Goal: Information Seeking & Learning: Compare options

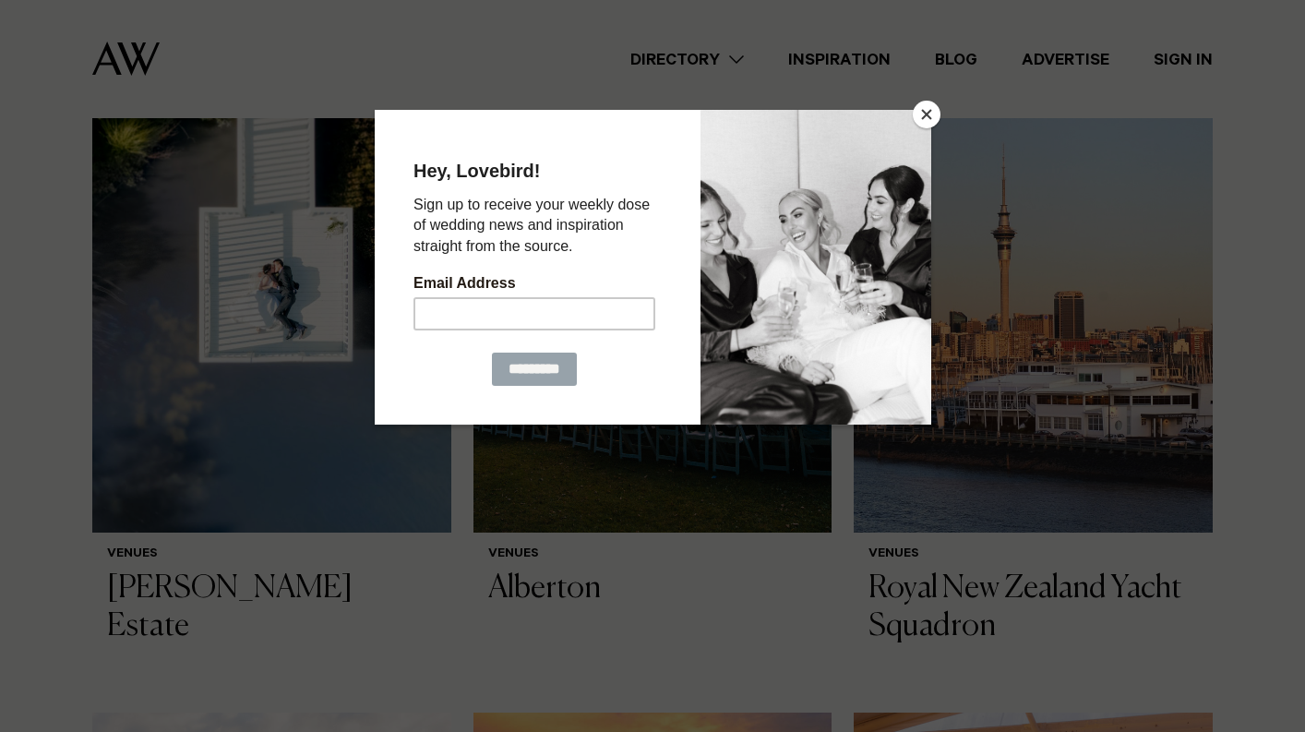
scroll to position [596, 0]
click at [930, 114] on button "Close" at bounding box center [927, 115] width 28 height 28
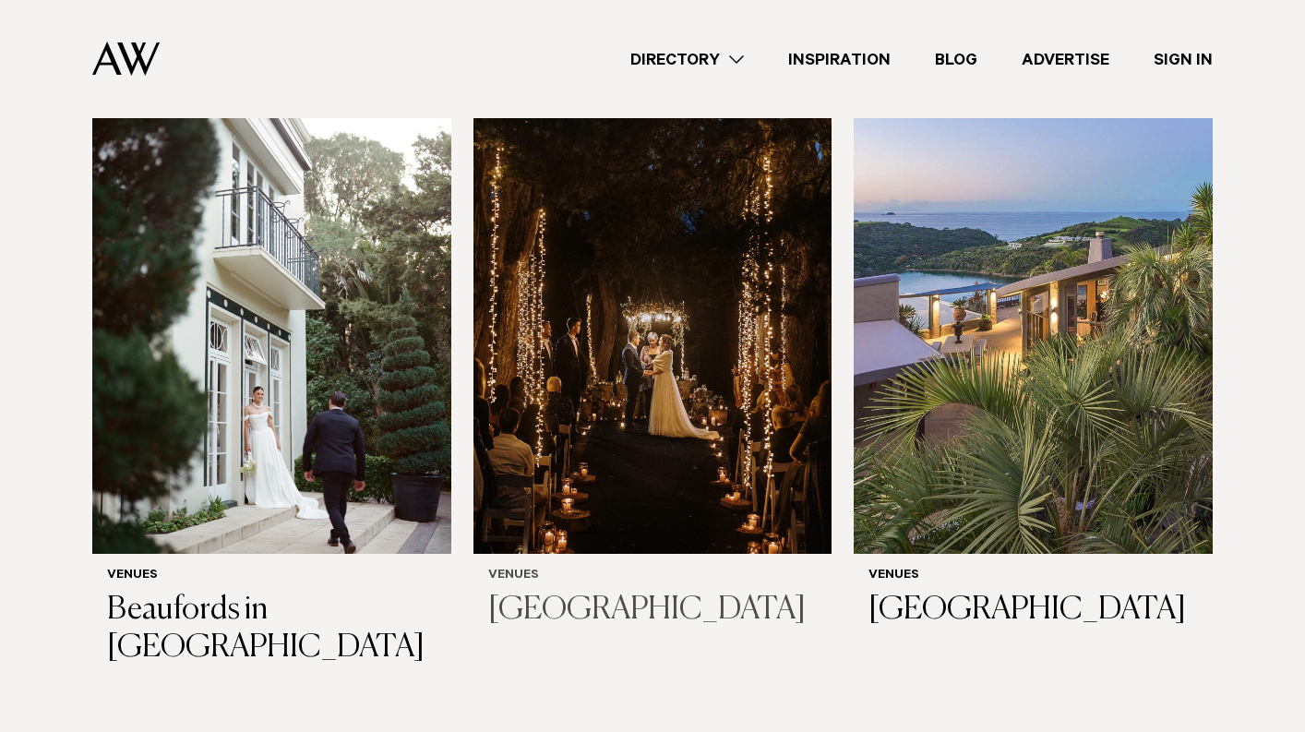
scroll to position [4544, 0]
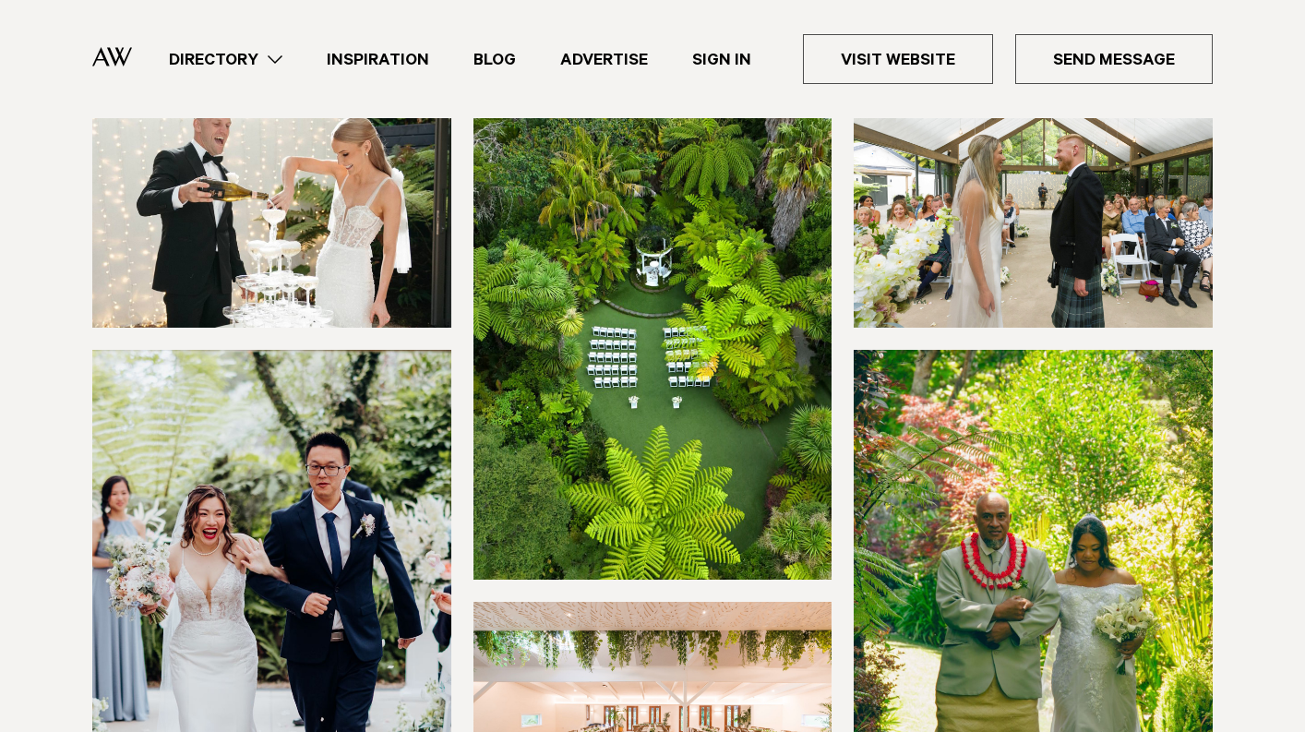
scroll to position [226, 0]
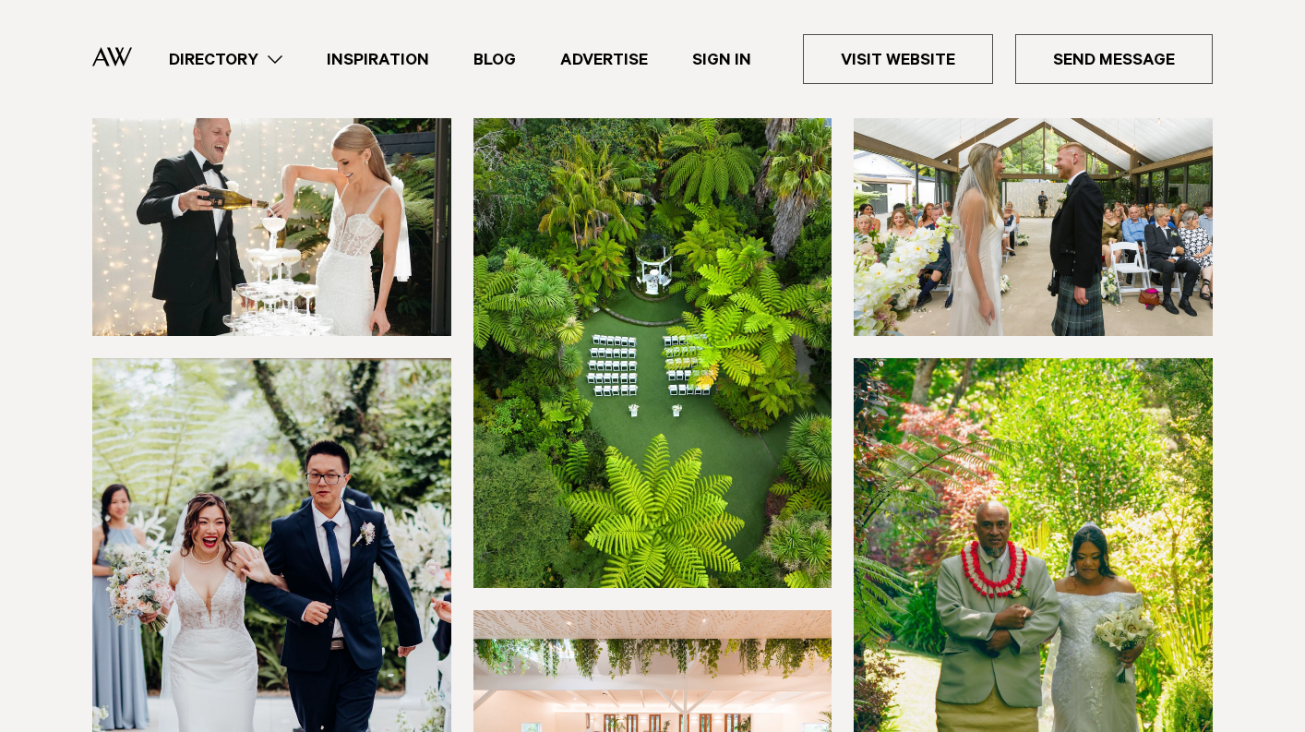
click at [346, 238] on img at bounding box center [271, 221] width 359 height 230
click at [1165, 208] on img at bounding box center [1033, 221] width 359 height 230
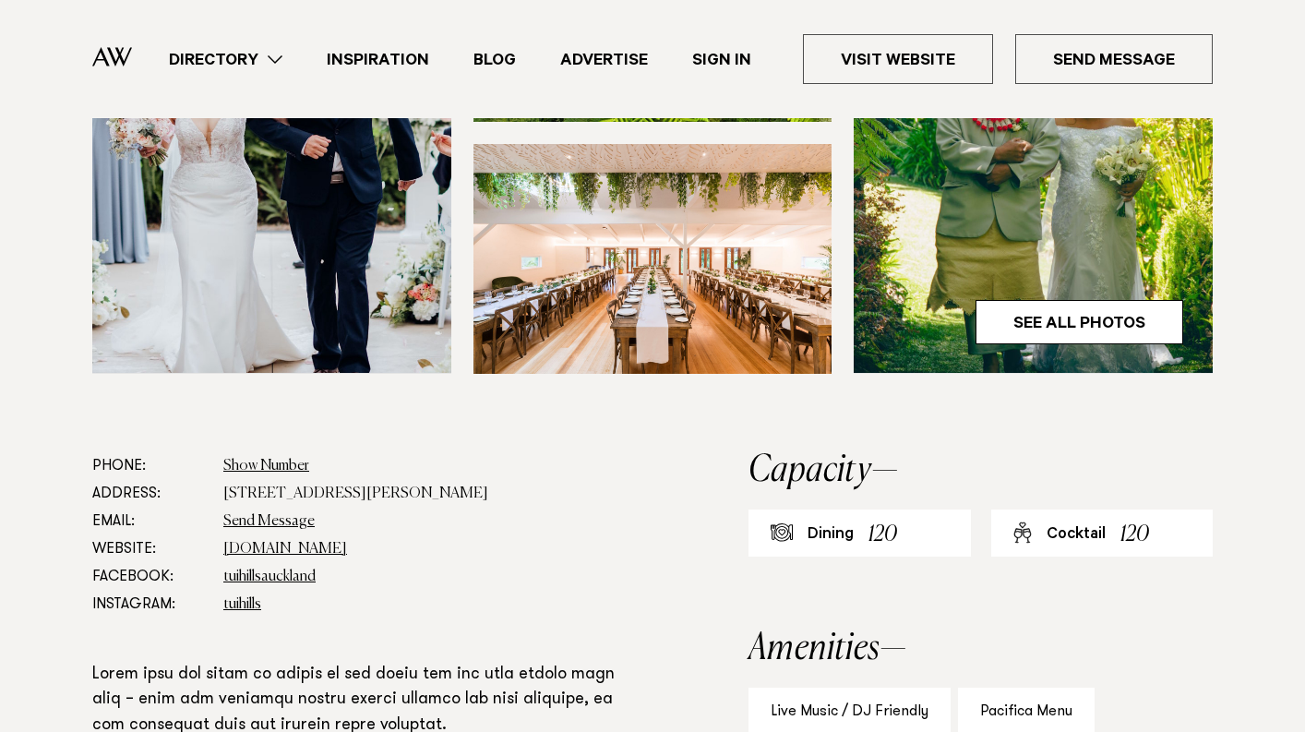
scroll to position [699, 0]
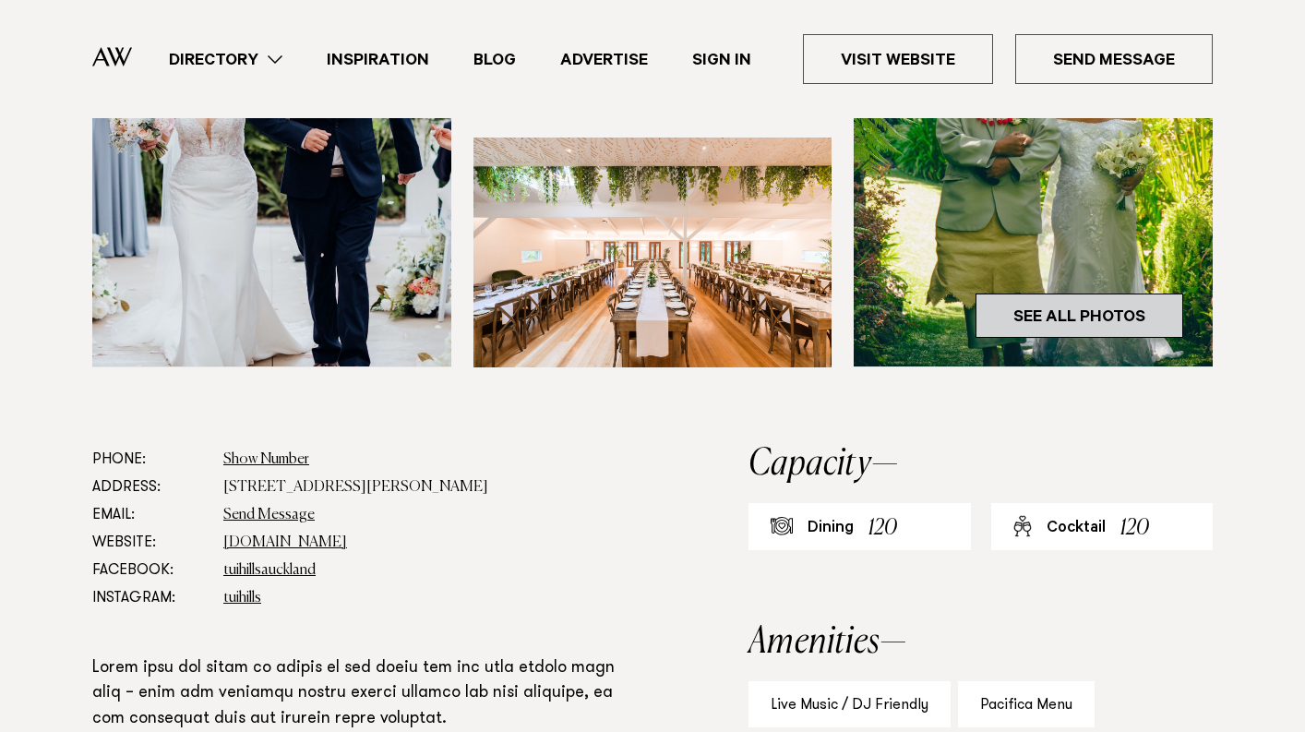
click at [1112, 318] on link "See All Photos" at bounding box center [1080, 316] width 208 height 44
click at [1040, 302] on link "See All Photos" at bounding box center [1080, 316] width 208 height 44
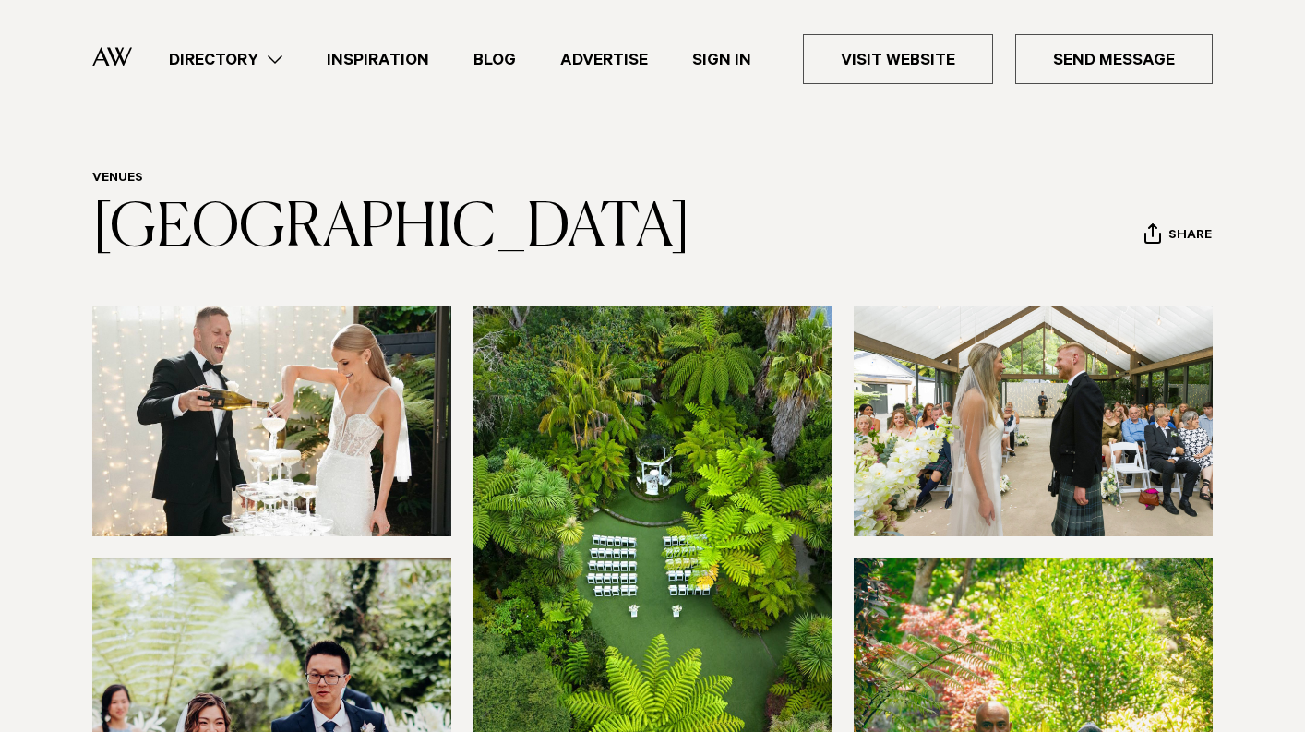
scroll to position [0, 0]
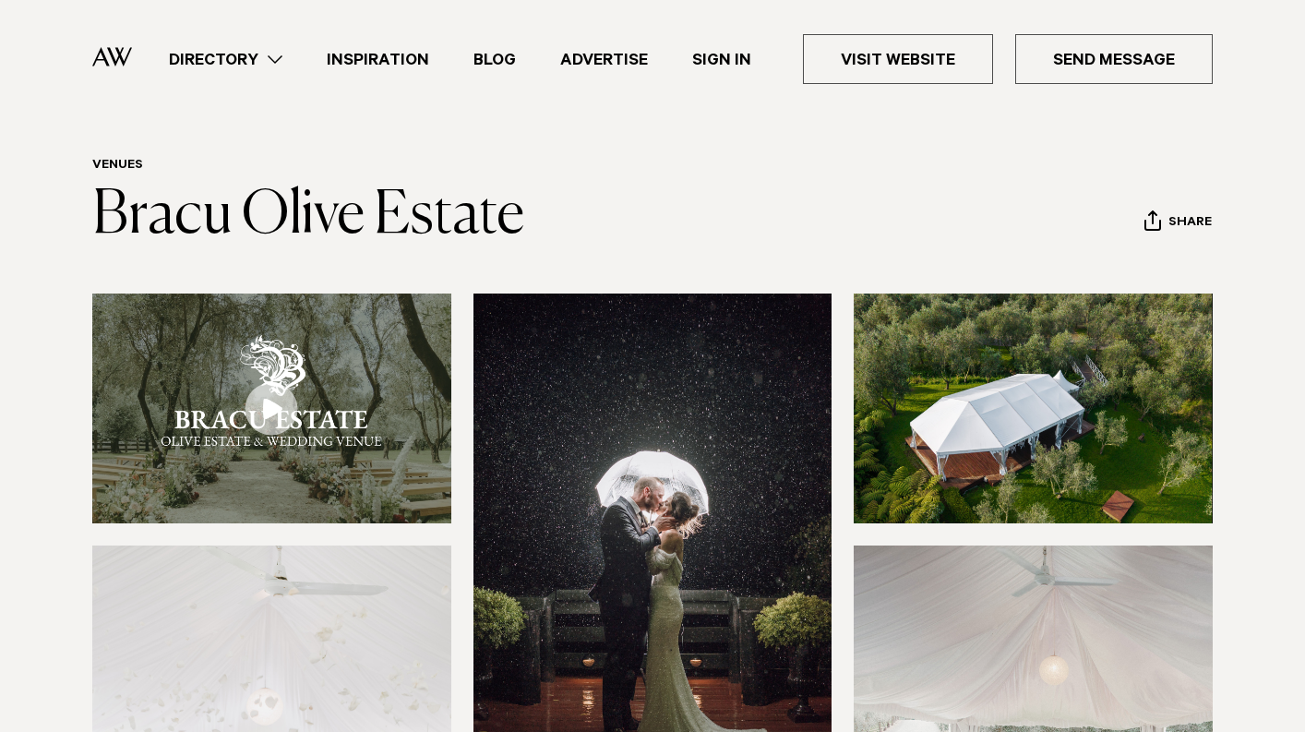
scroll to position [36, 0]
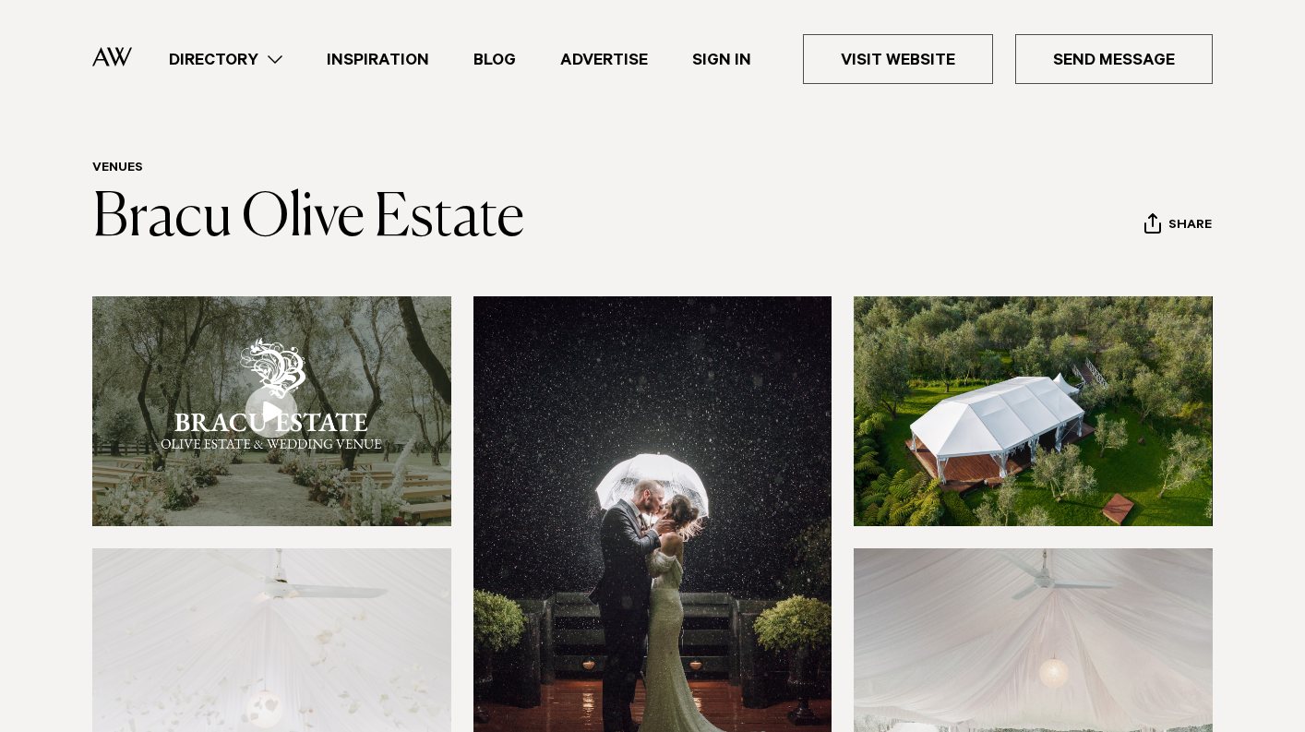
click at [263, 424] on link at bounding box center [271, 411] width 359 height 230
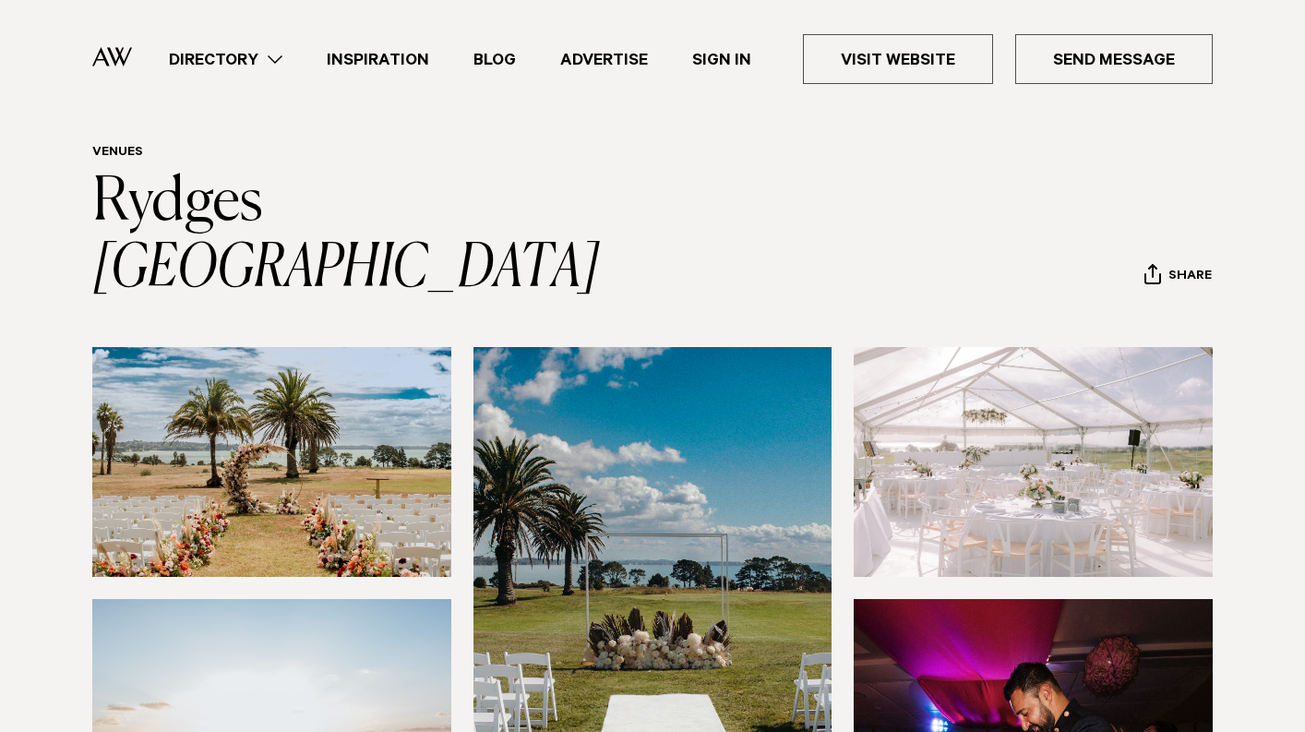
scroll to position [49, 0]
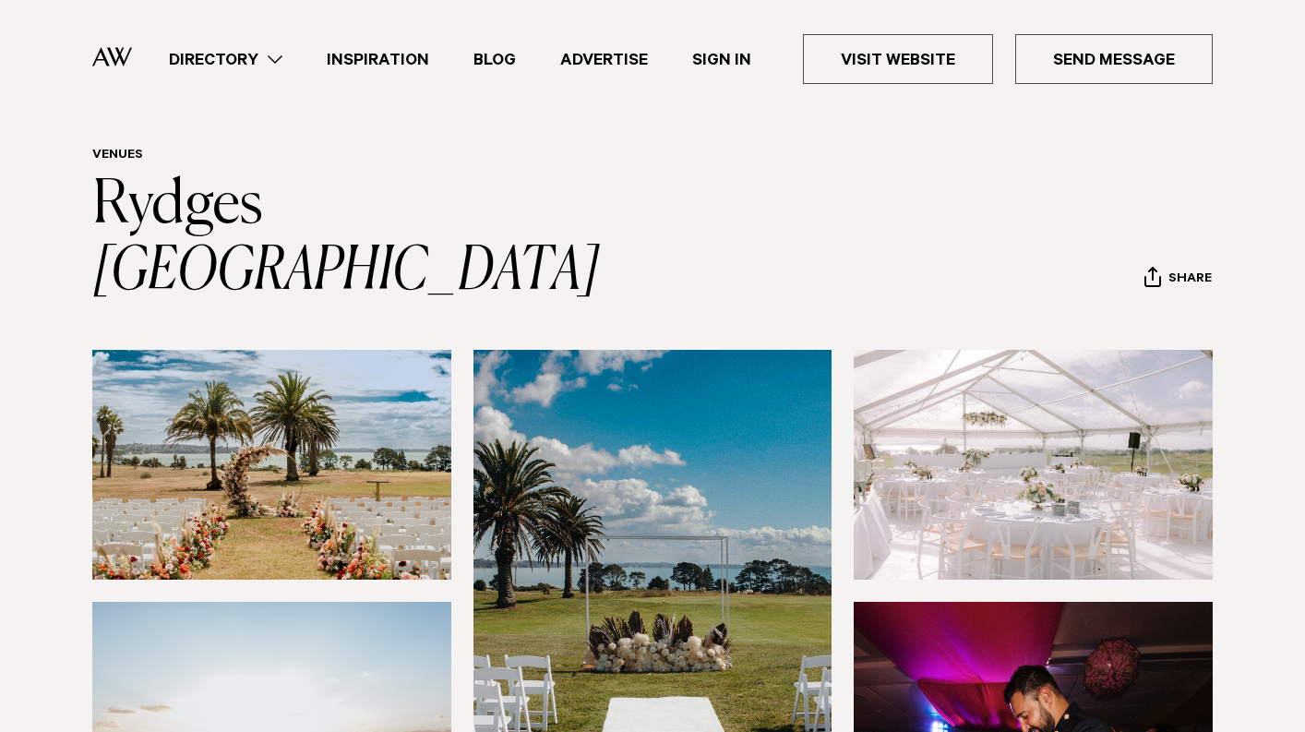
click at [270, 471] on img at bounding box center [271, 465] width 359 height 230
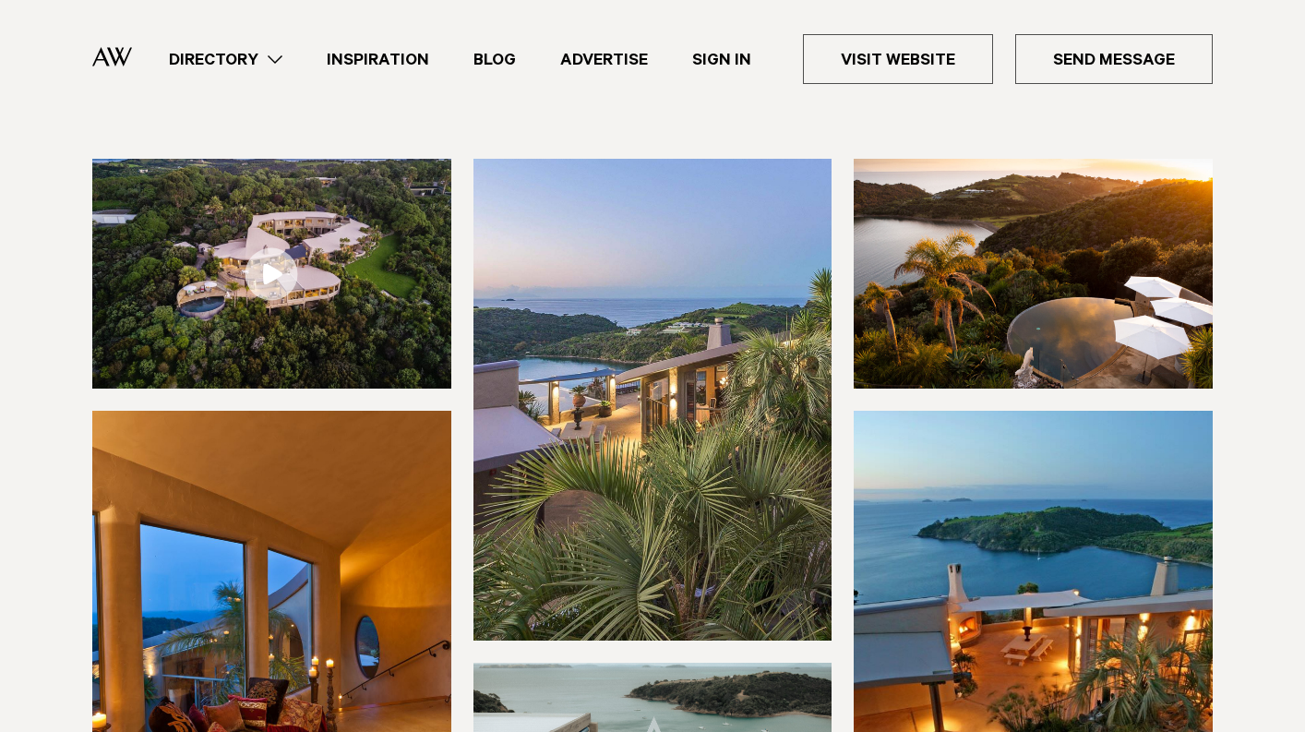
scroll to position [180, 0]
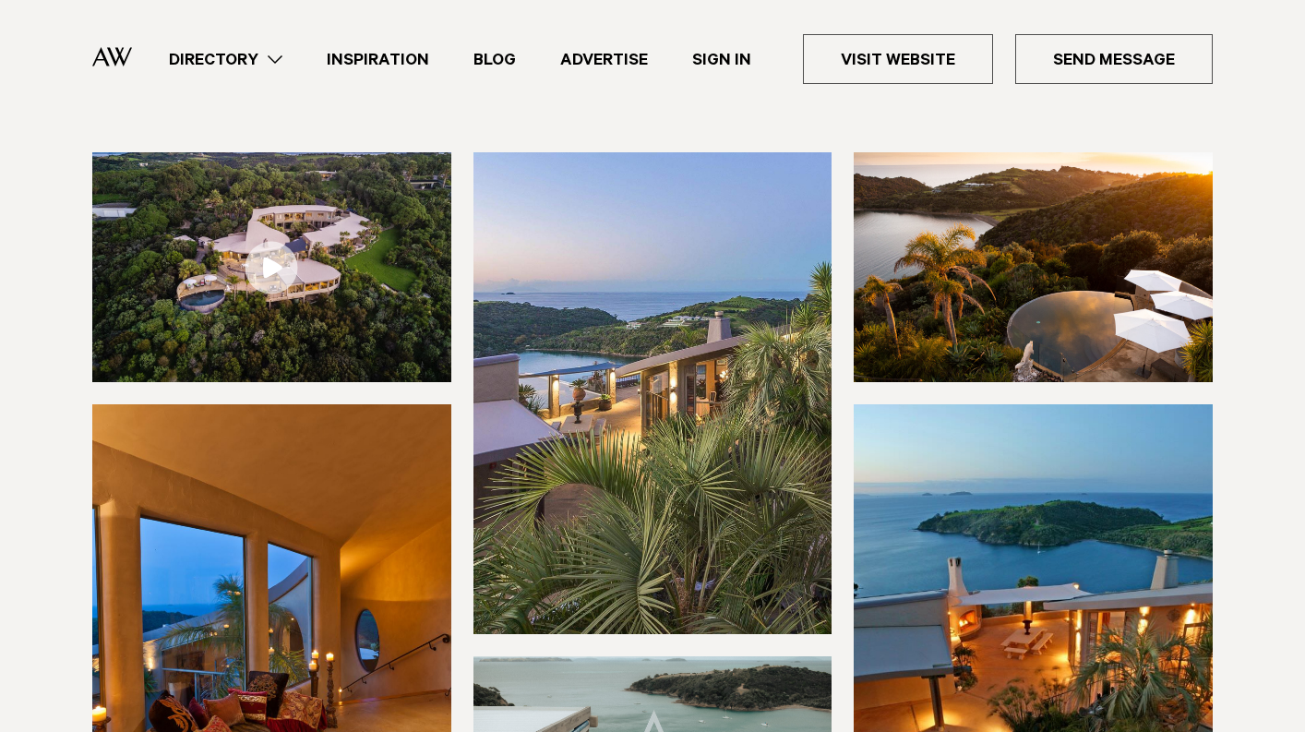
click at [273, 265] on link at bounding box center [271, 267] width 359 height 230
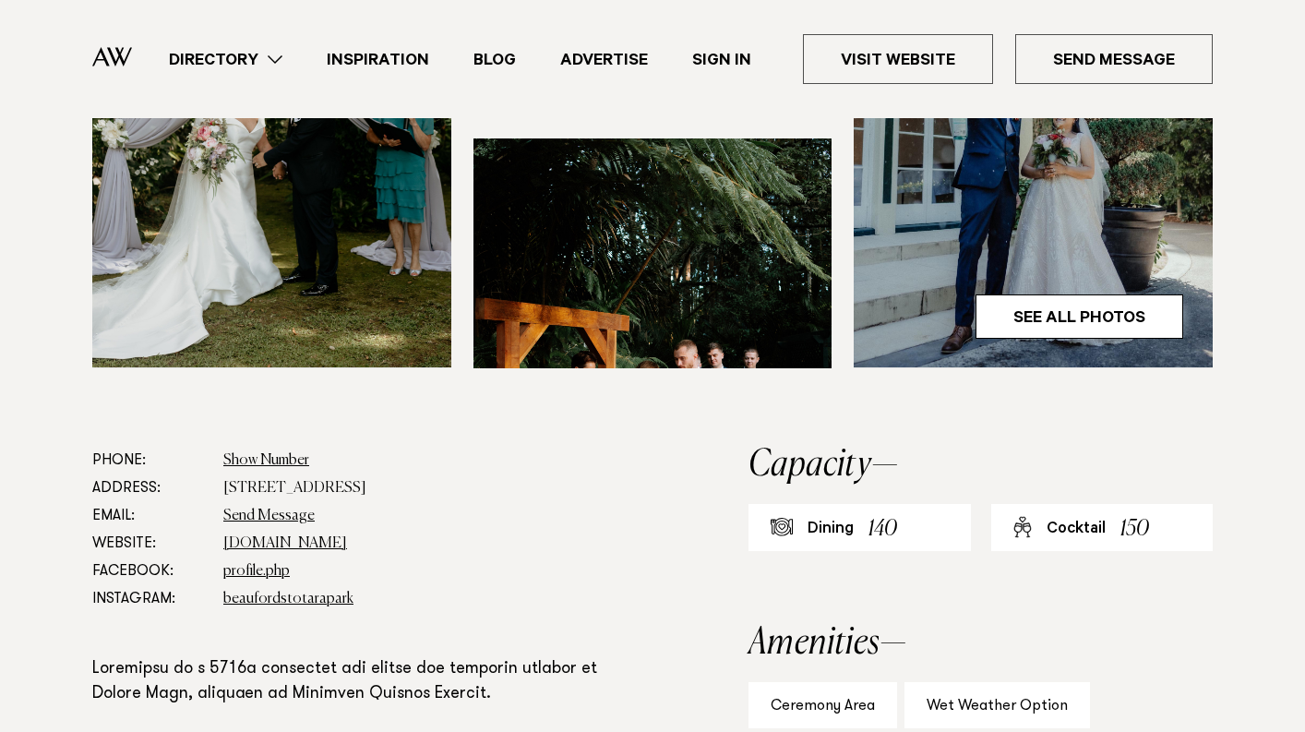
scroll to position [768, 0]
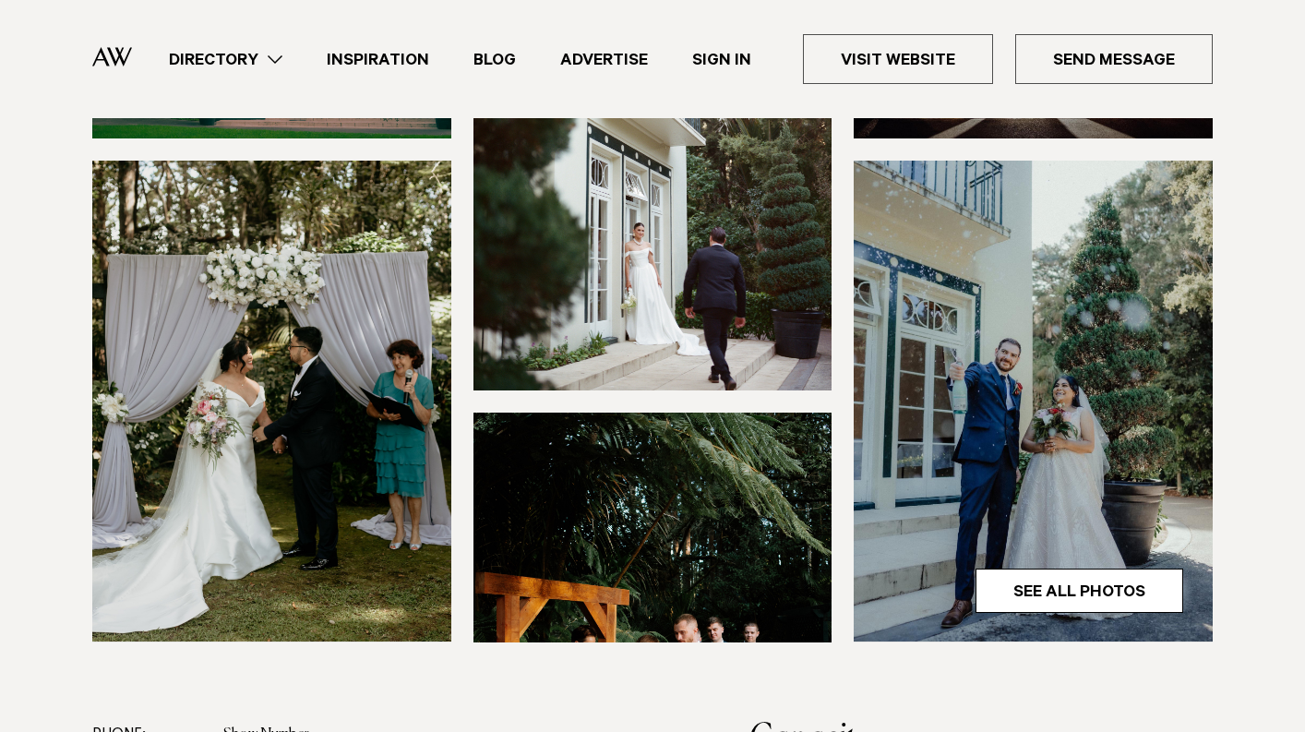
scroll to position [484, 0]
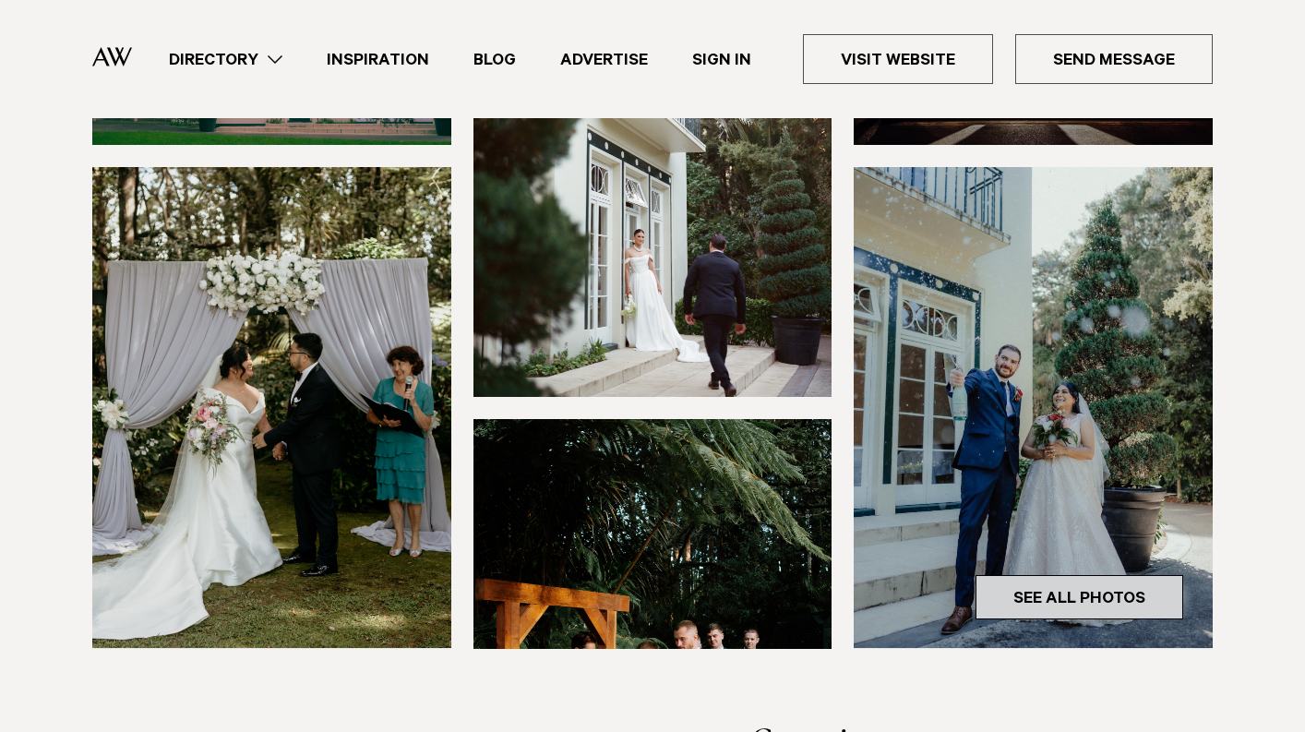
click at [1055, 575] on link "See All Photos" at bounding box center [1080, 597] width 208 height 44
drag, startPoint x: 1055, startPoint y: 523, endPoint x: 1055, endPoint y: 538, distance: 14.8
click at [1055, 575] on link "See All Photos" at bounding box center [1080, 597] width 208 height 44
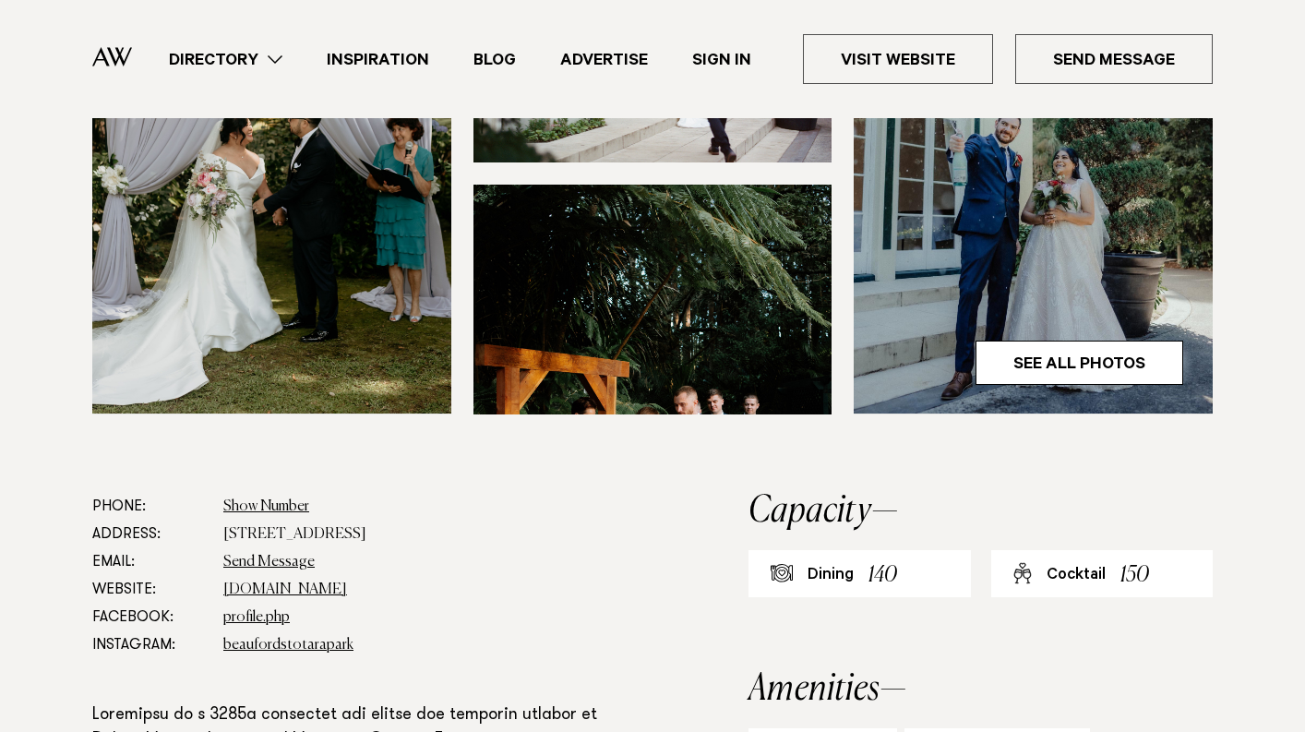
scroll to position [719, 0]
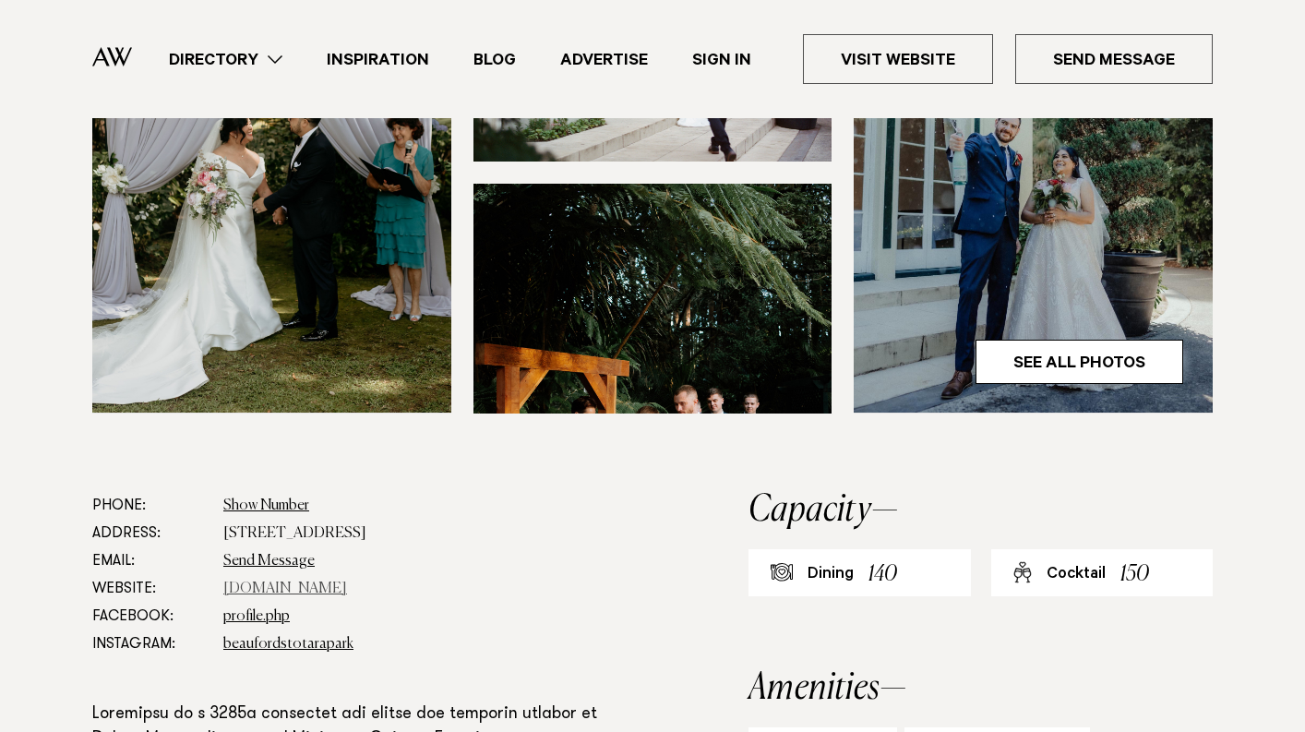
click at [268, 582] on link "www.beaufords.co.nz" at bounding box center [285, 589] width 124 height 15
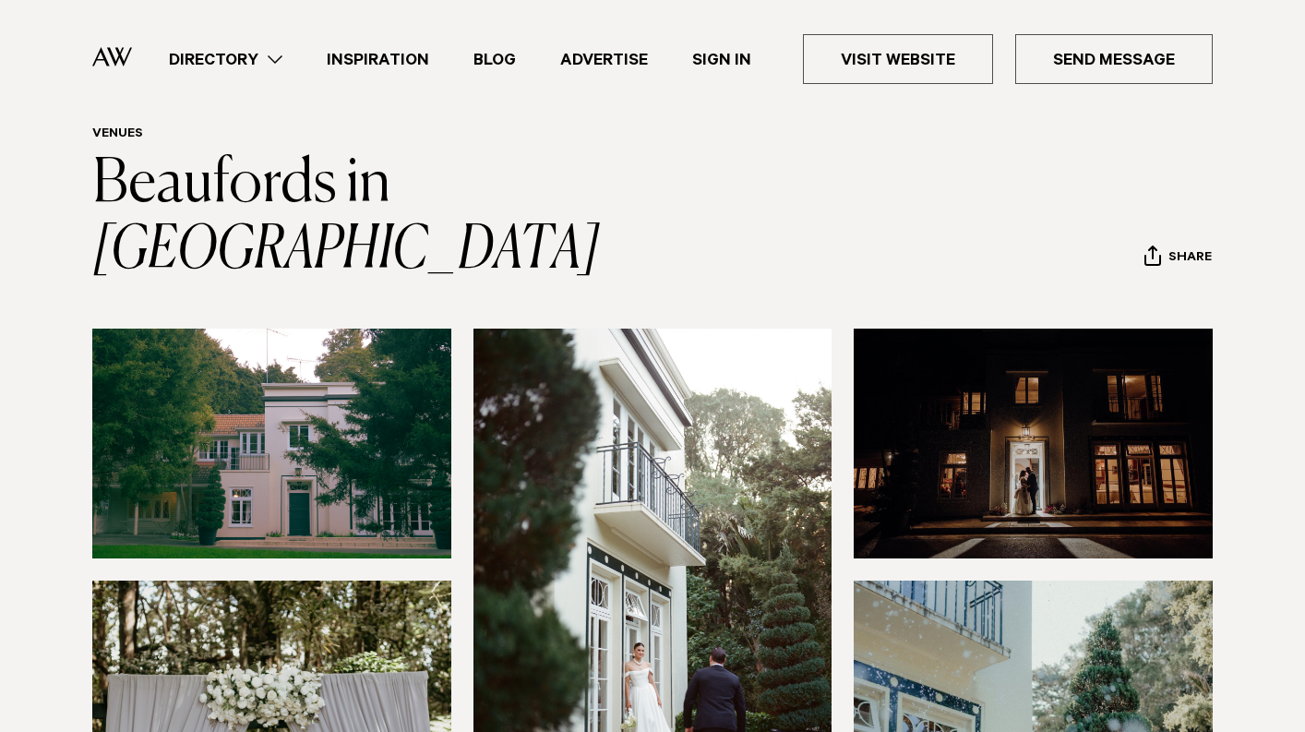
scroll to position [0, 0]
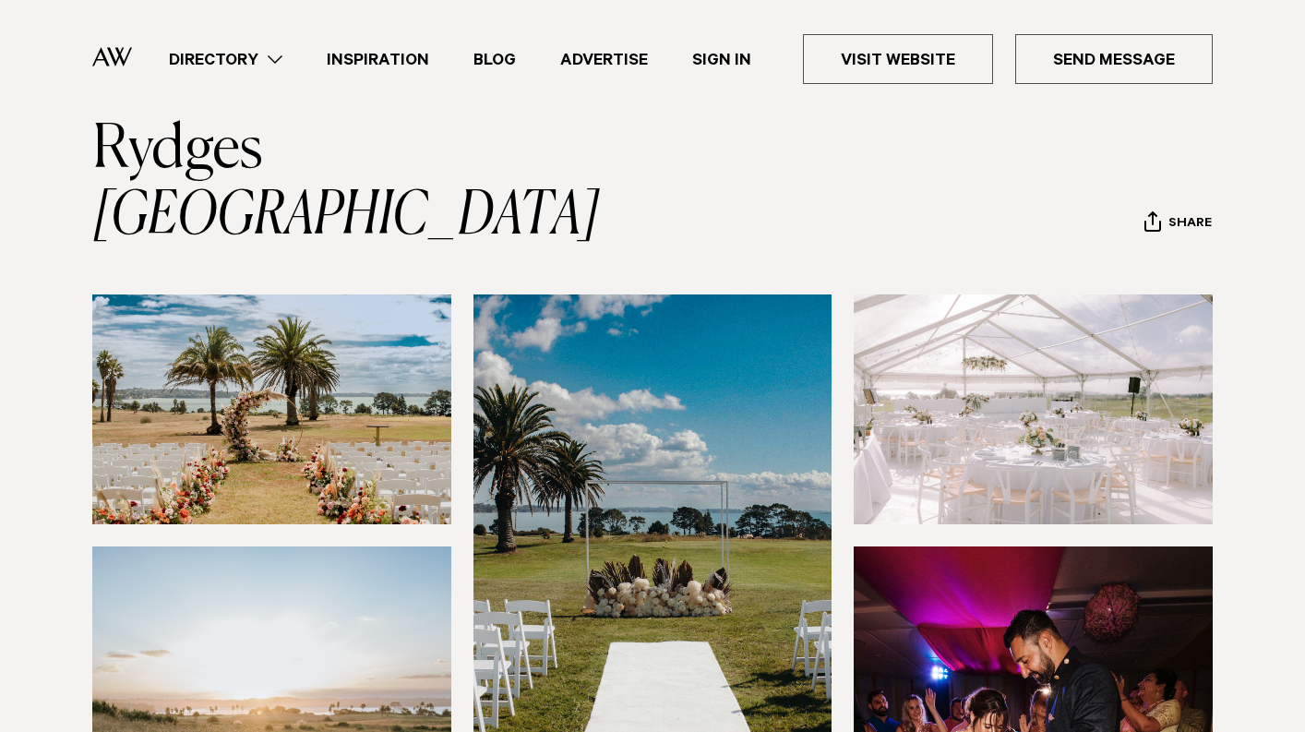
scroll to position [101, 0]
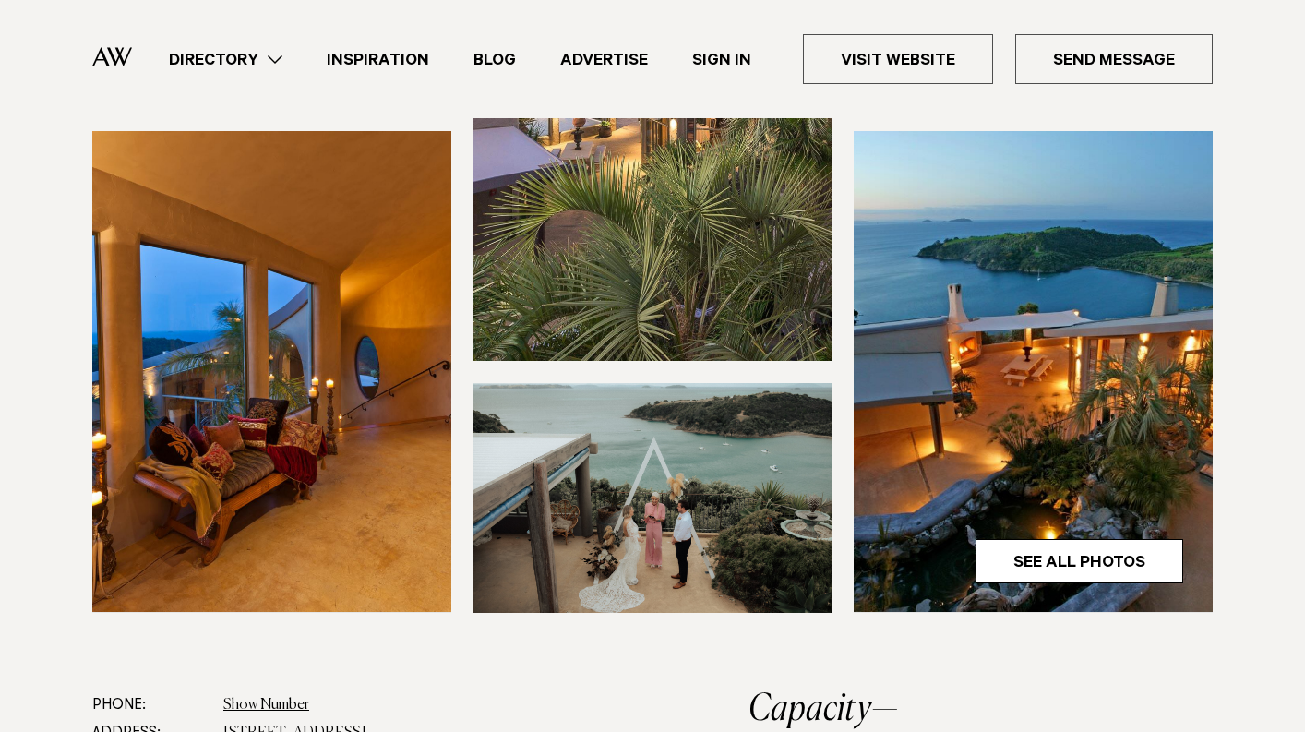
scroll to position [455, 0]
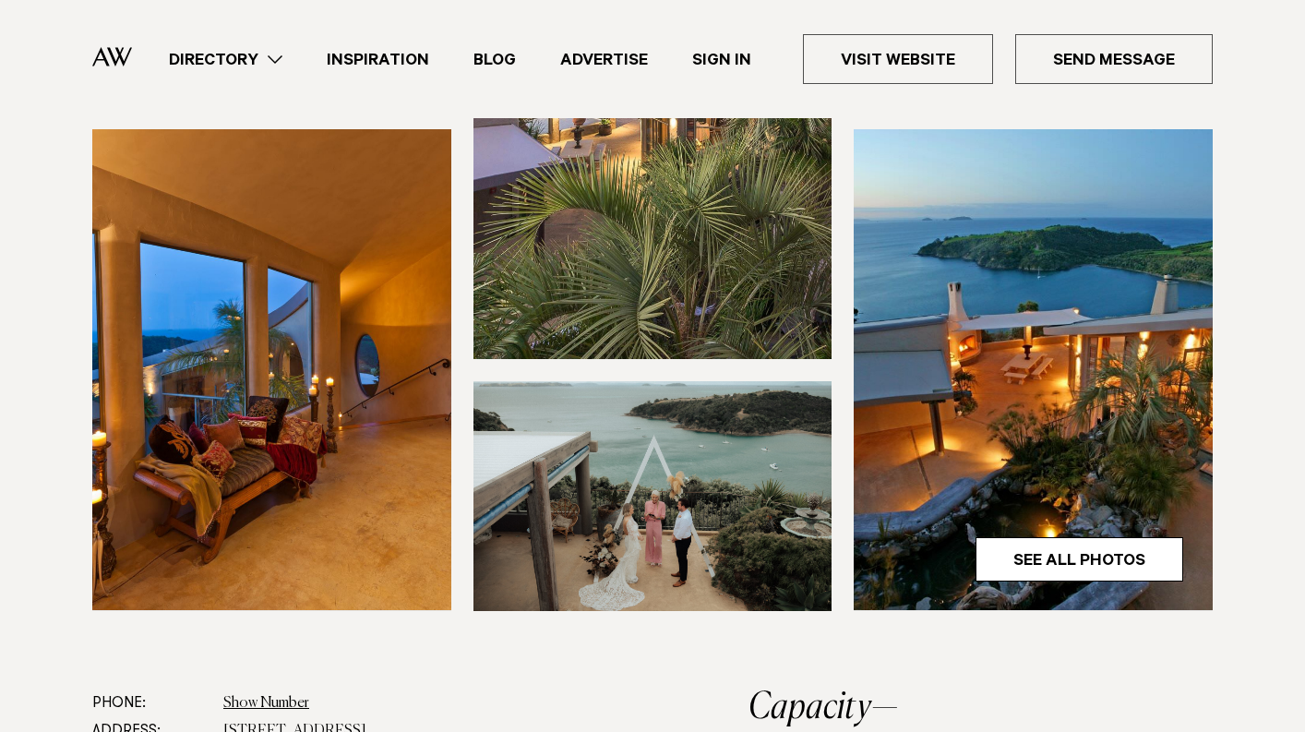
click at [666, 479] on img at bounding box center [653, 496] width 359 height 230
click at [690, 504] on img at bounding box center [653, 496] width 359 height 230
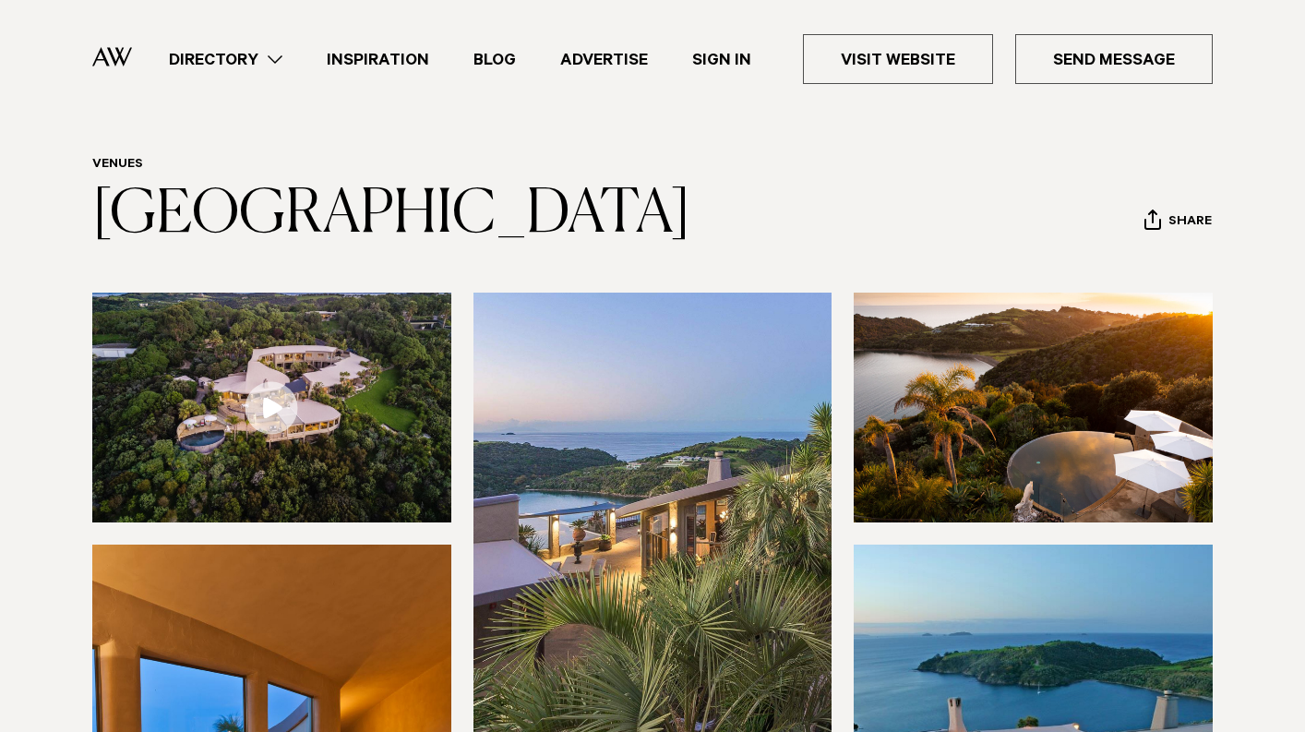
scroll to position [0, 0]
